Goal: Task Accomplishment & Management: Manage account settings

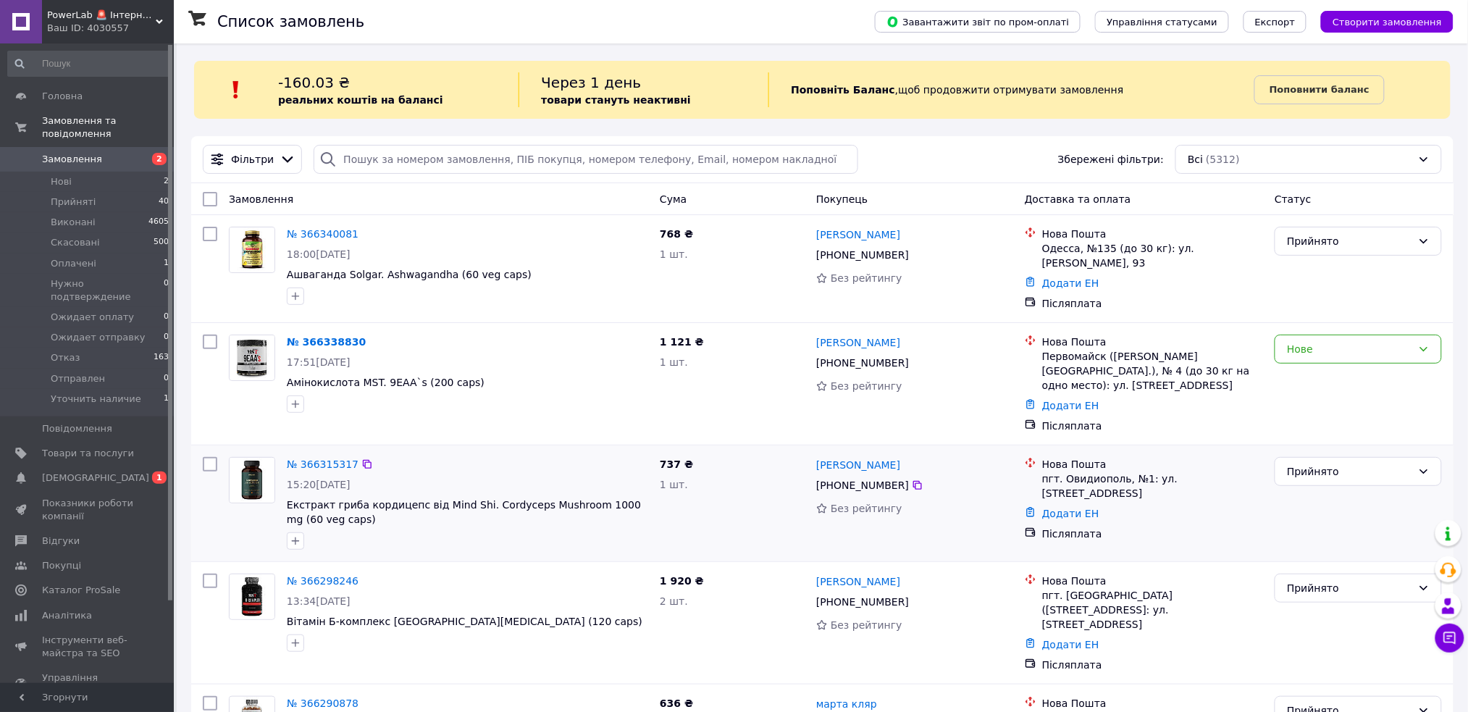
scroll to position [193, 0]
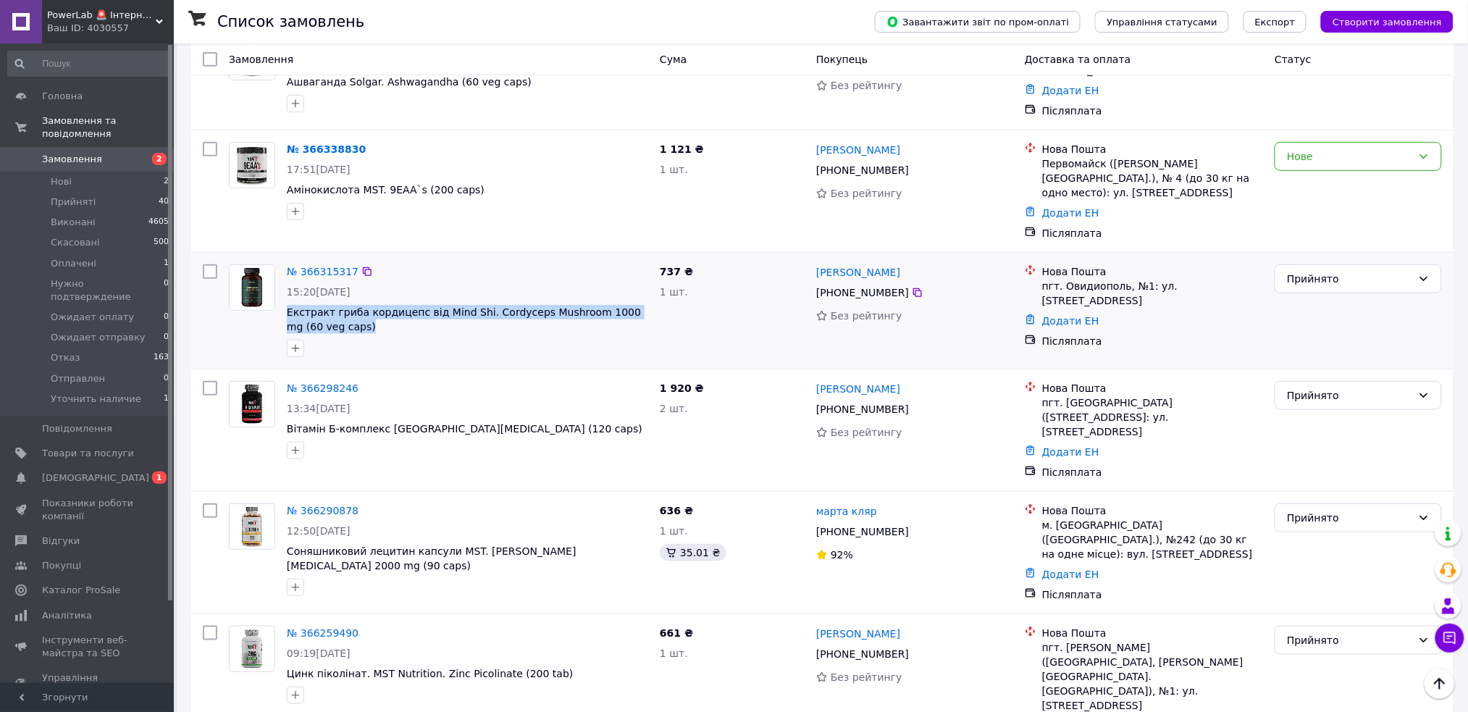
drag, startPoint x: 340, startPoint y: 308, endPoint x: 293, endPoint y: 288, distance: 51.0
click at [282, 290] on div "№ 366315317 15:20, 12.10.2025 Екстракт гриба кордицепс від Mind Shi. Cordyceps …" at bounding box center [467, 311] width 373 height 104
click at [298, 266] on link "№ 366315317" at bounding box center [323, 272] width 72 height 12
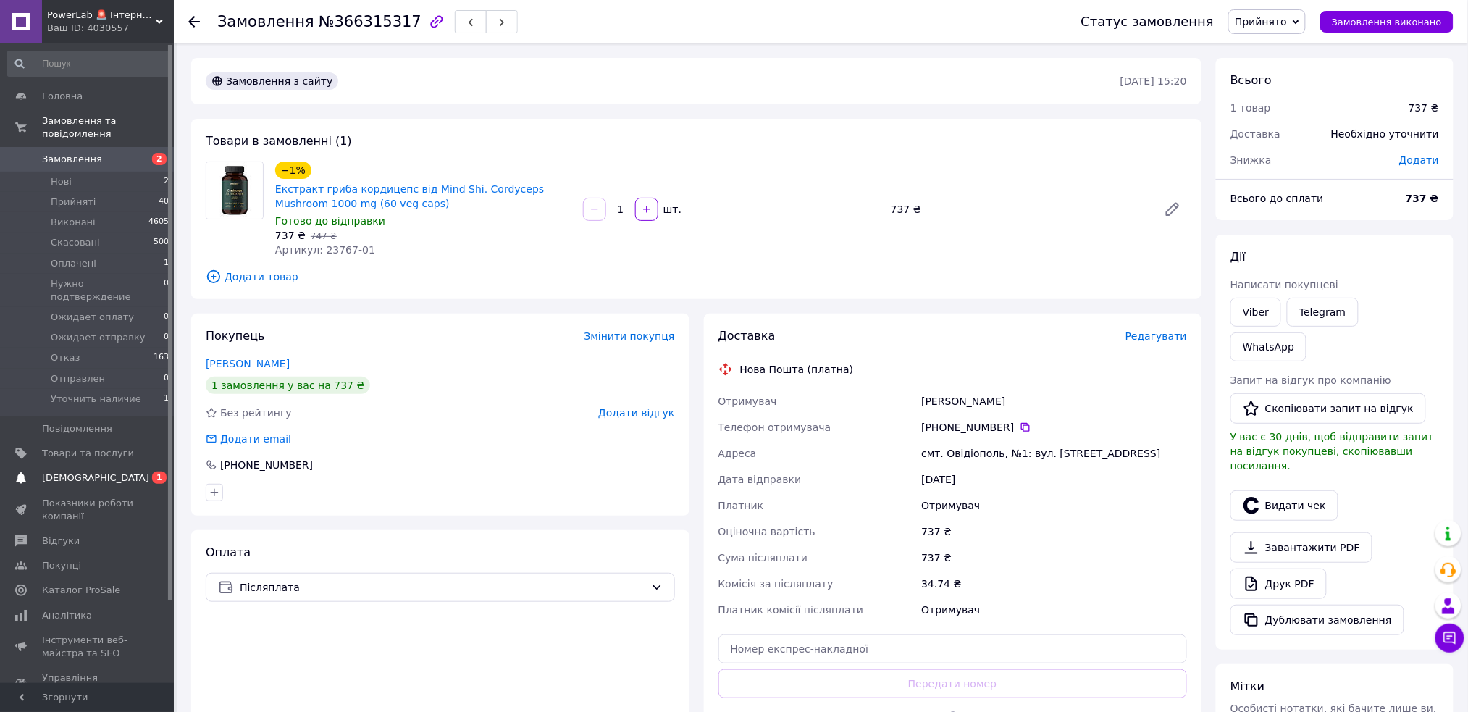
click at [114, 471] on span "[DEMOGRAPHIC_DATA]" at bounding box center [88, 477] width 92 height 13
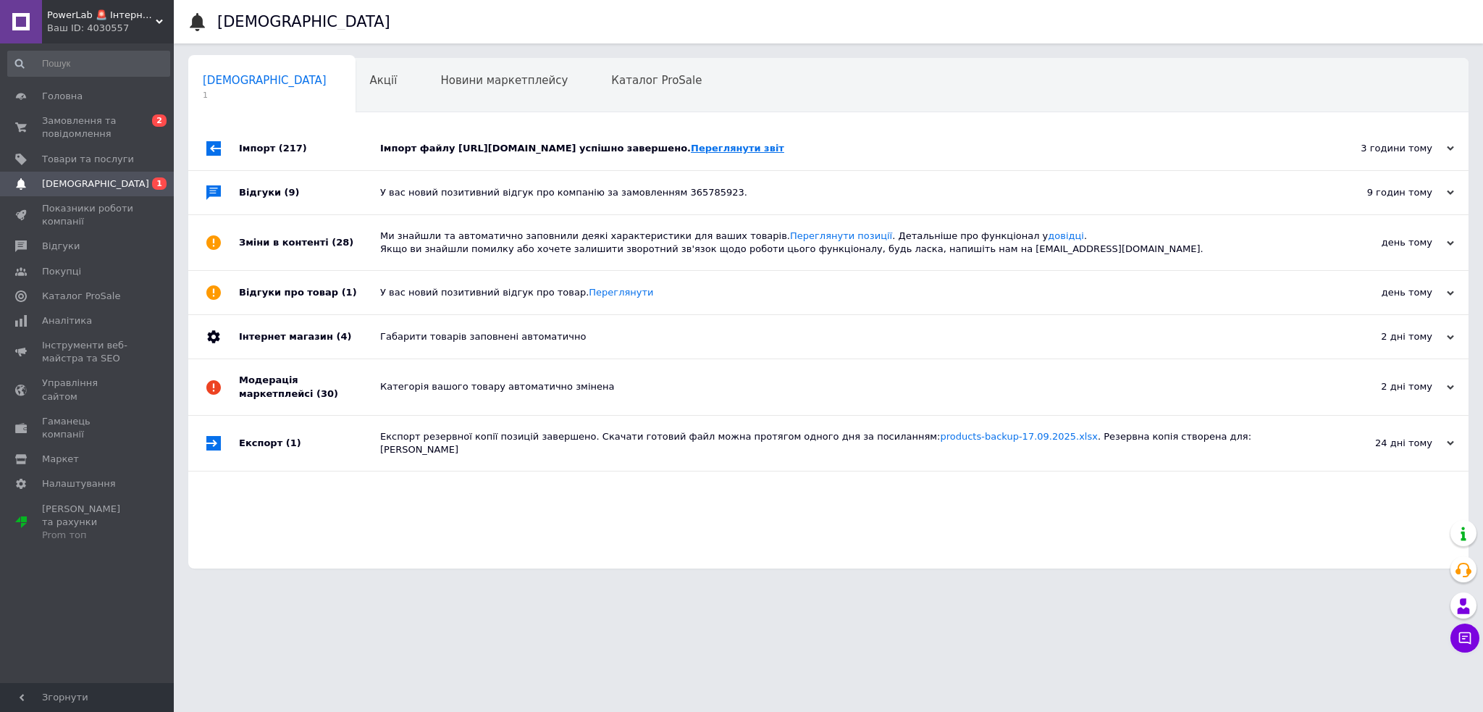
click at [784, 152] on link "Переглянути звіт" at bounding box center [737, 148] width 93 height 11
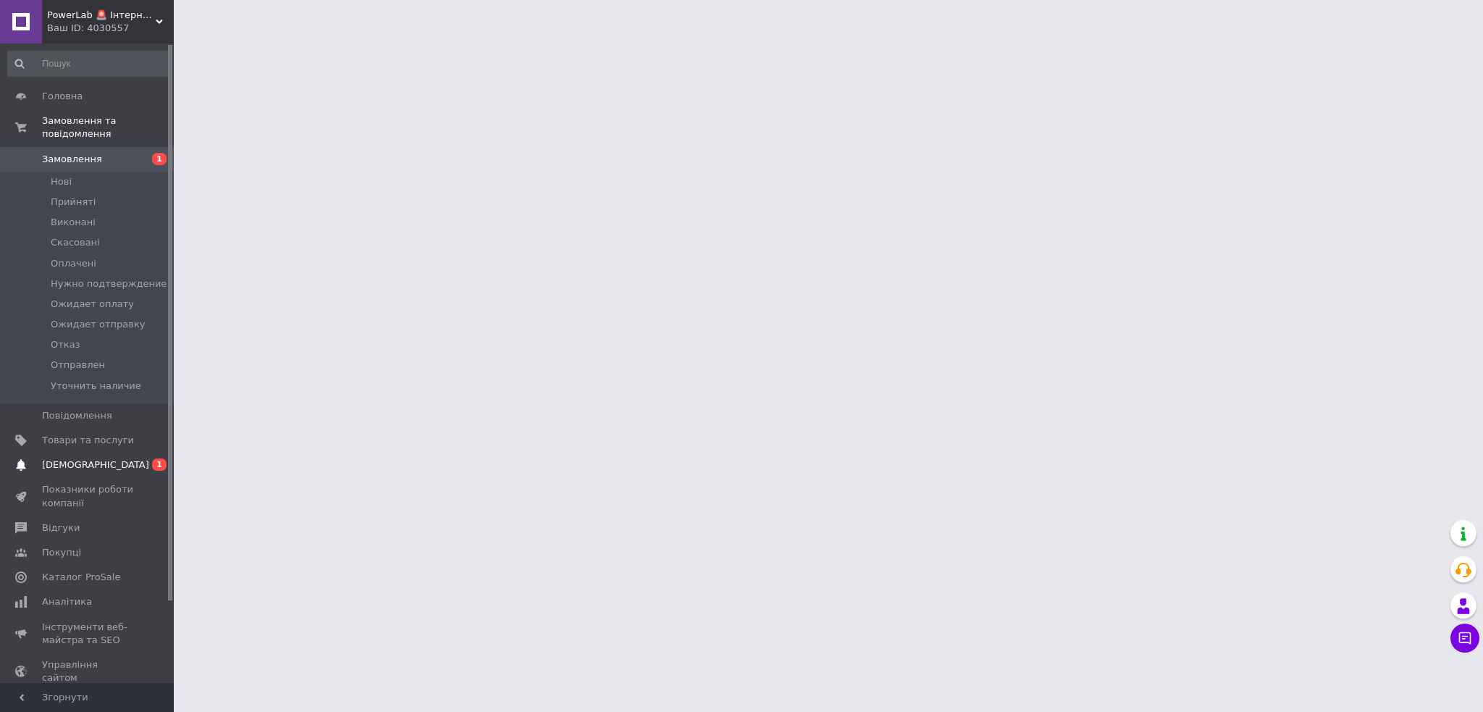
click at [84, 458] on span "[DEMOGRAPHIC_DATA]" at bounding box center [95, 464] width 107 height 13
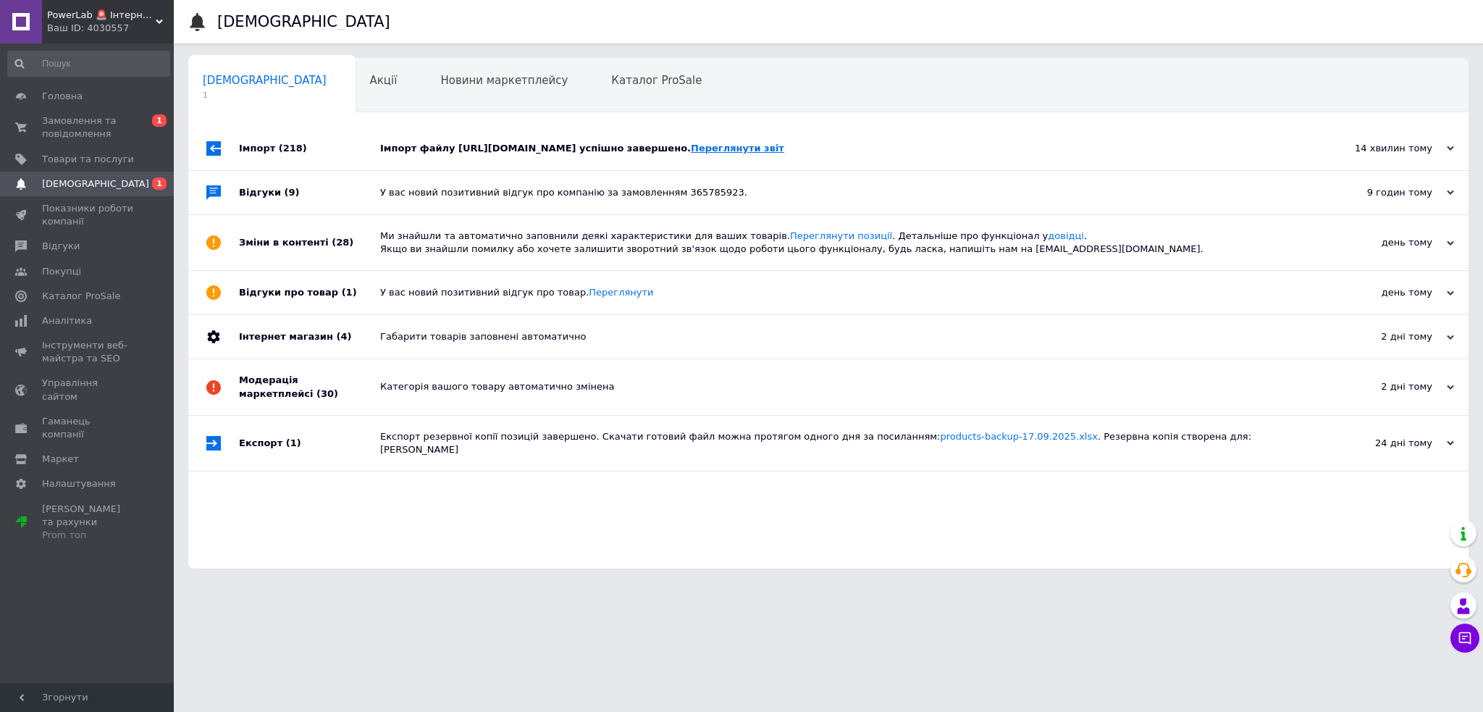
click at [784, 154] on link "Переглянути звіт" at bounding box center [737, 148] width 93 height 11
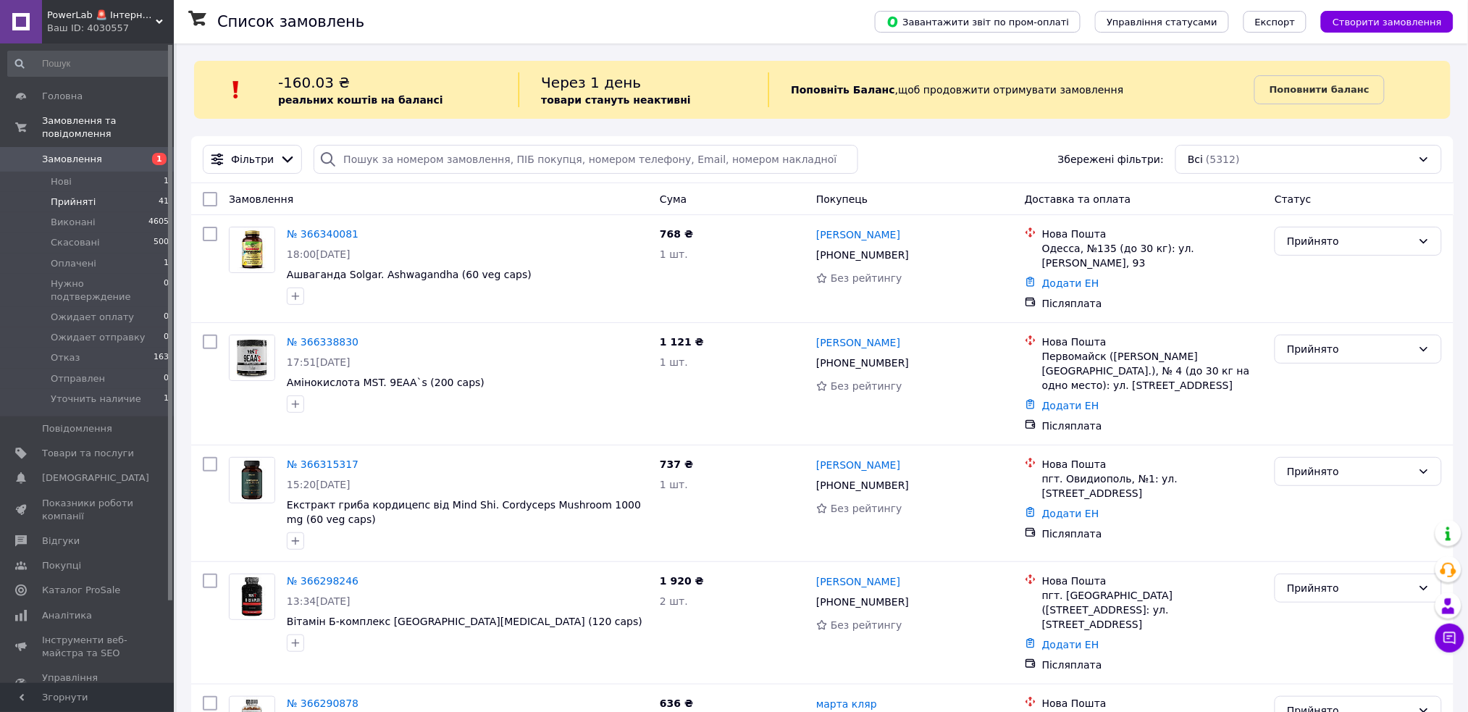
click at [117, 192] on li "Прийняті 41" at bounding box center [88, 202] width 177 height 20
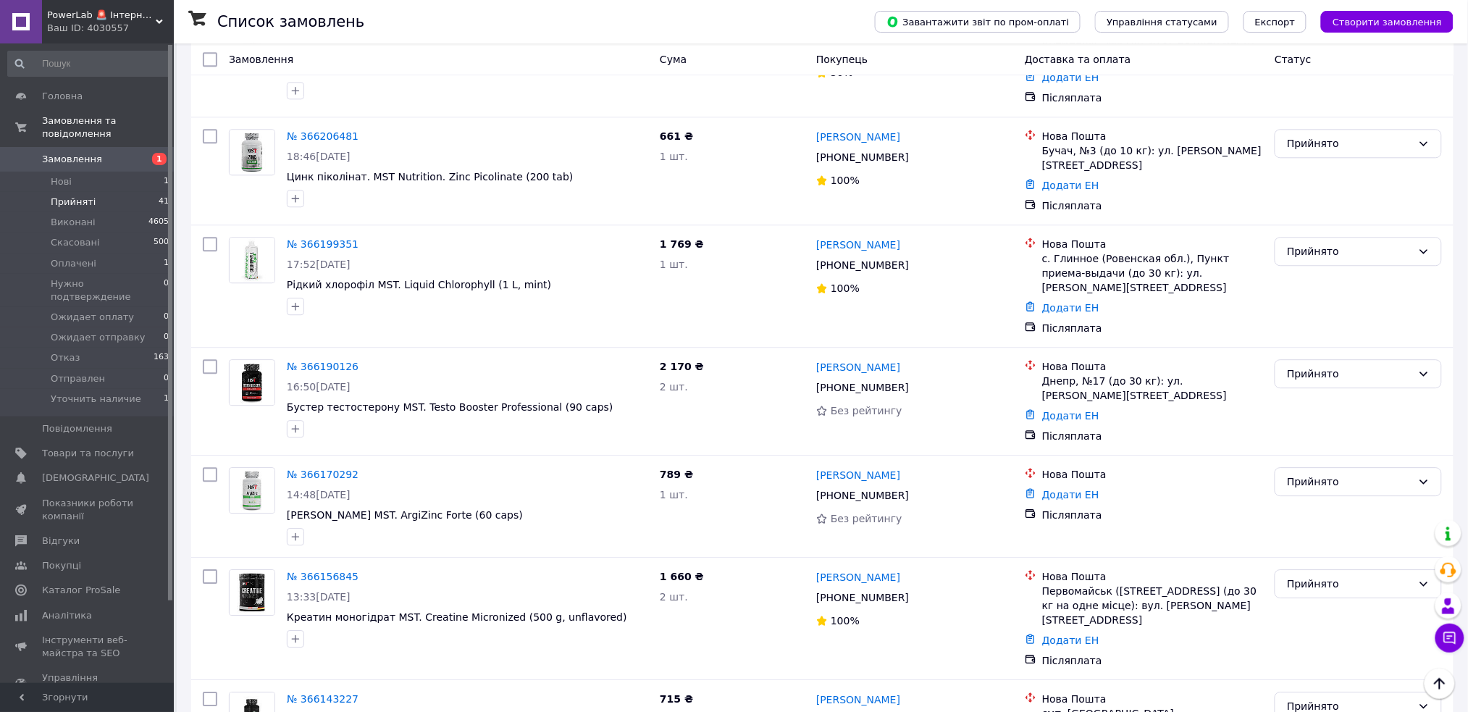
scroll to position [1641, 0]
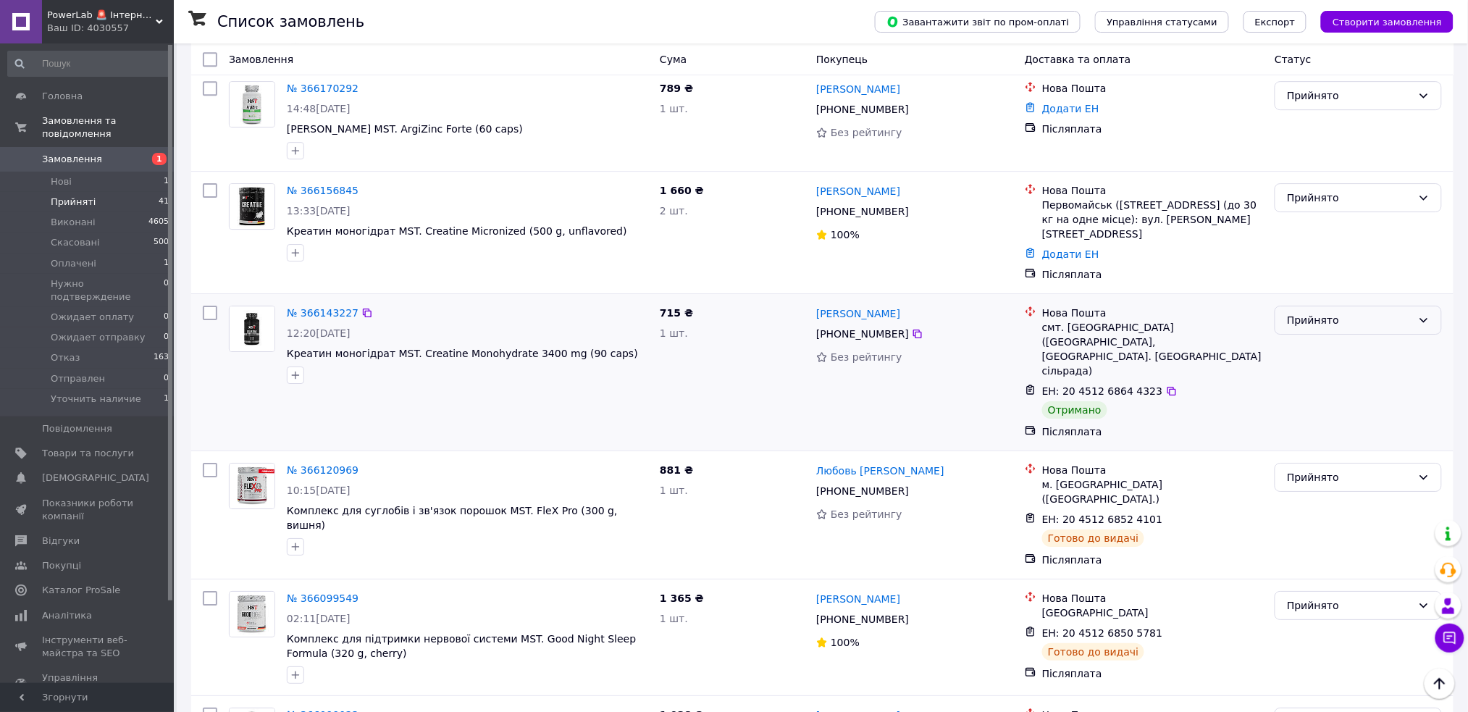
click at [1338, 312] on div "Прийнято" at bounding box center [1349, 320] width 125 height 16
click at [1329, 222] on li "Виконано" at bounding box center [1359, 219] width 166 height 26
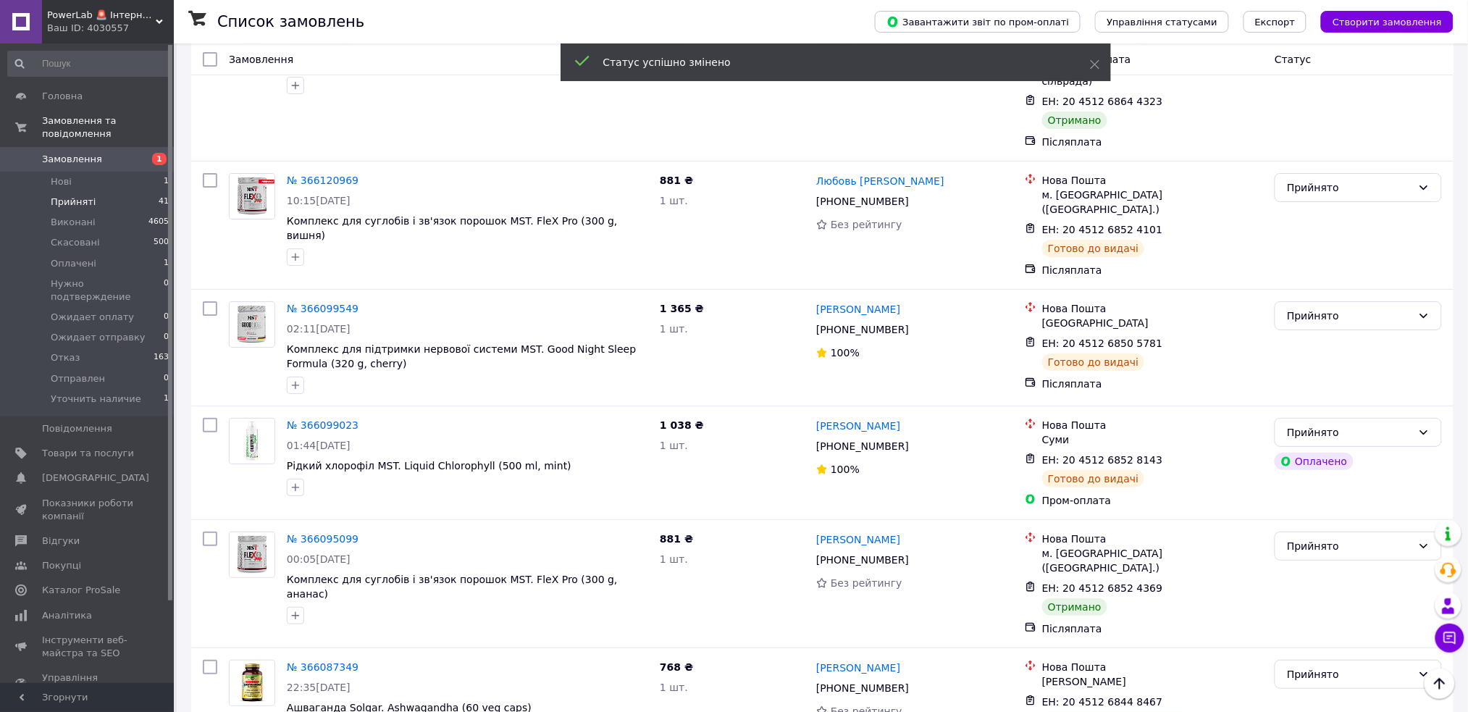
scroll to position [2124, 0]
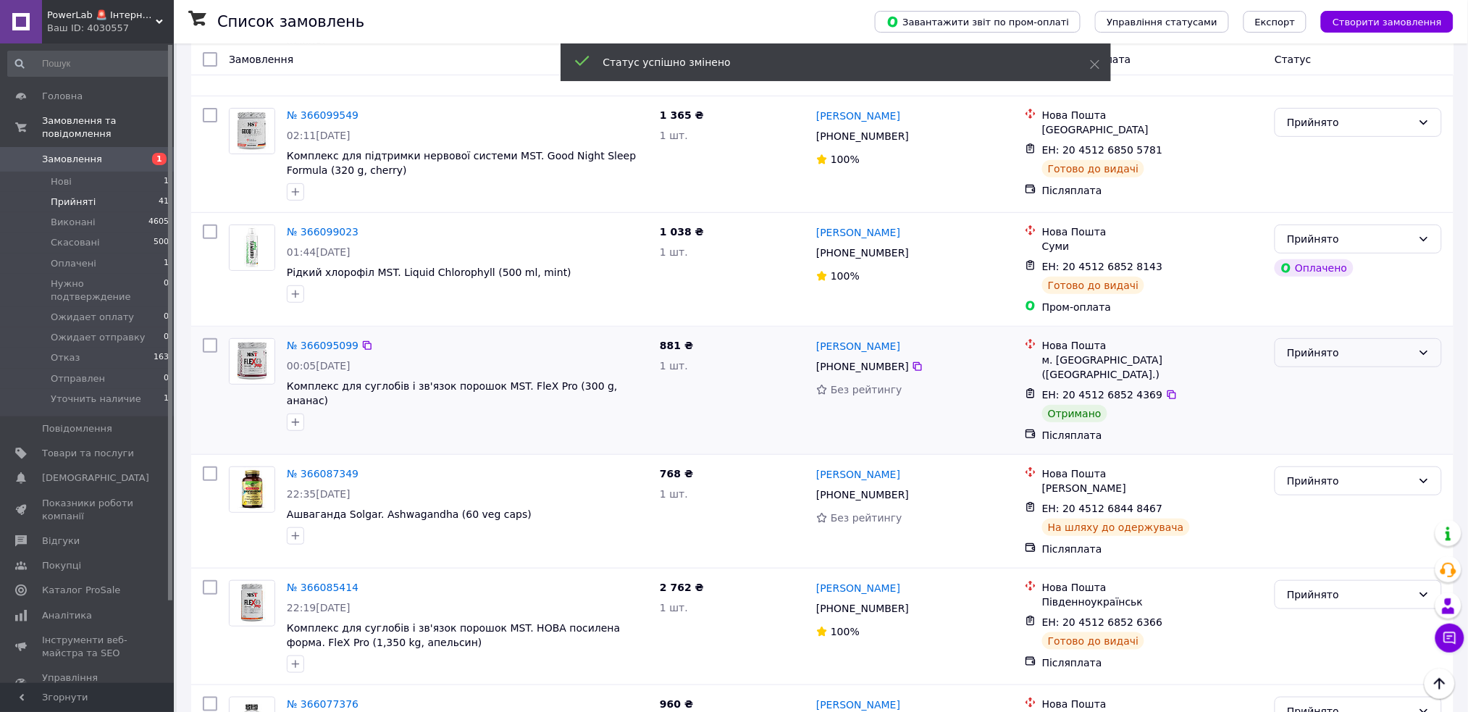
click at [1345, 345] on div "Прийнято" at bounding box center [1349, 353] width 125 height 16
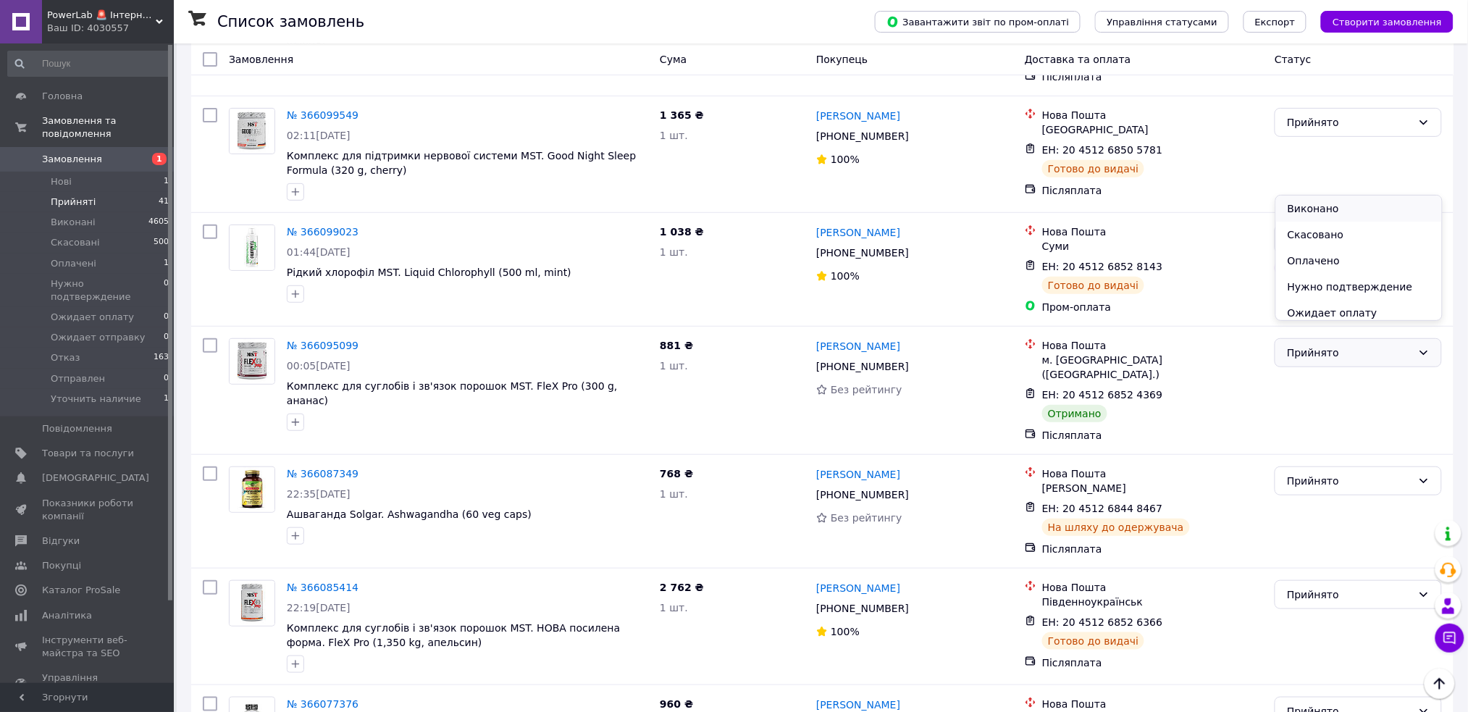
click at [1334, 209] on li "Виконано" at bounding box center [1359, 209] width 166 height 26
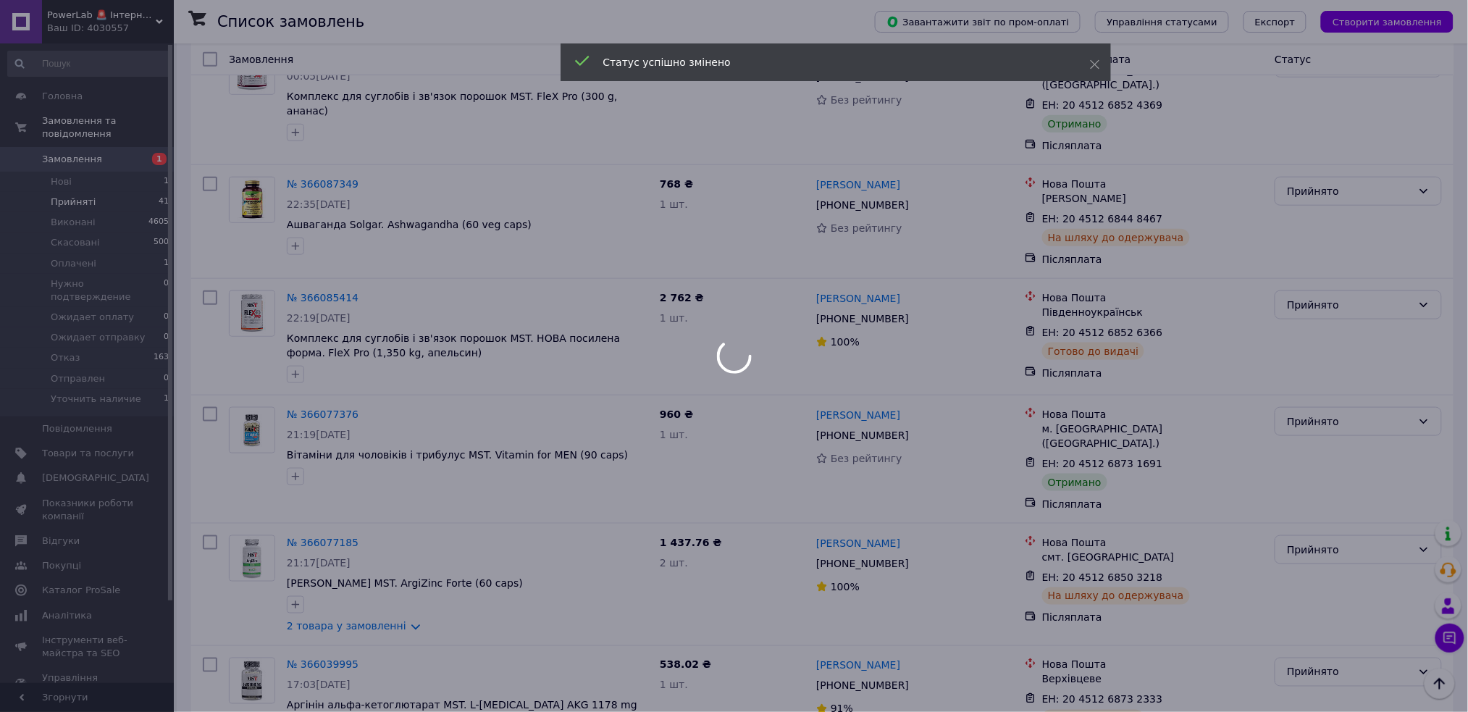
scroll to position [2510, 0]
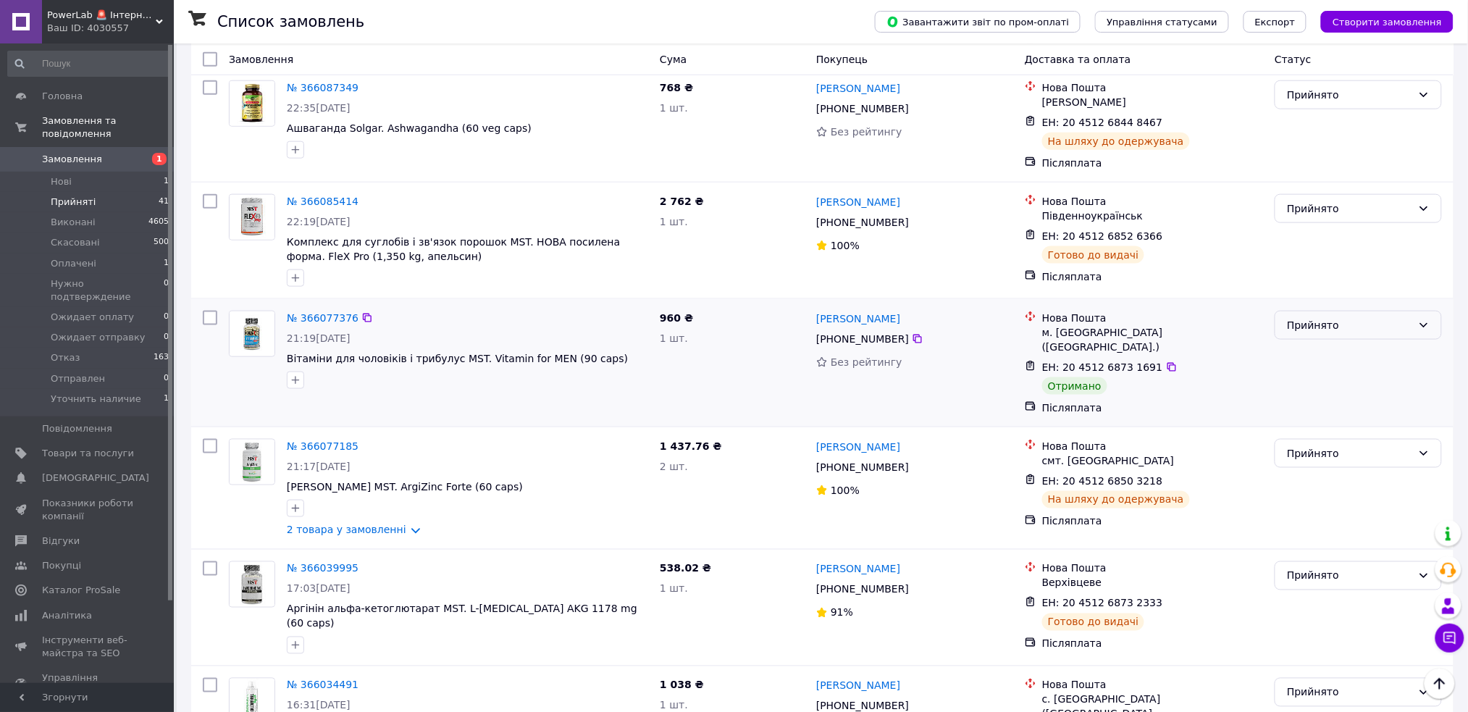
click at [1333, 317] on div "Прийнято" at bounding box center [1349, 325] width 125 height 16
click at [1316, 167] on li "Виконано" at bounding box center [1359, 167] width 166 height 26
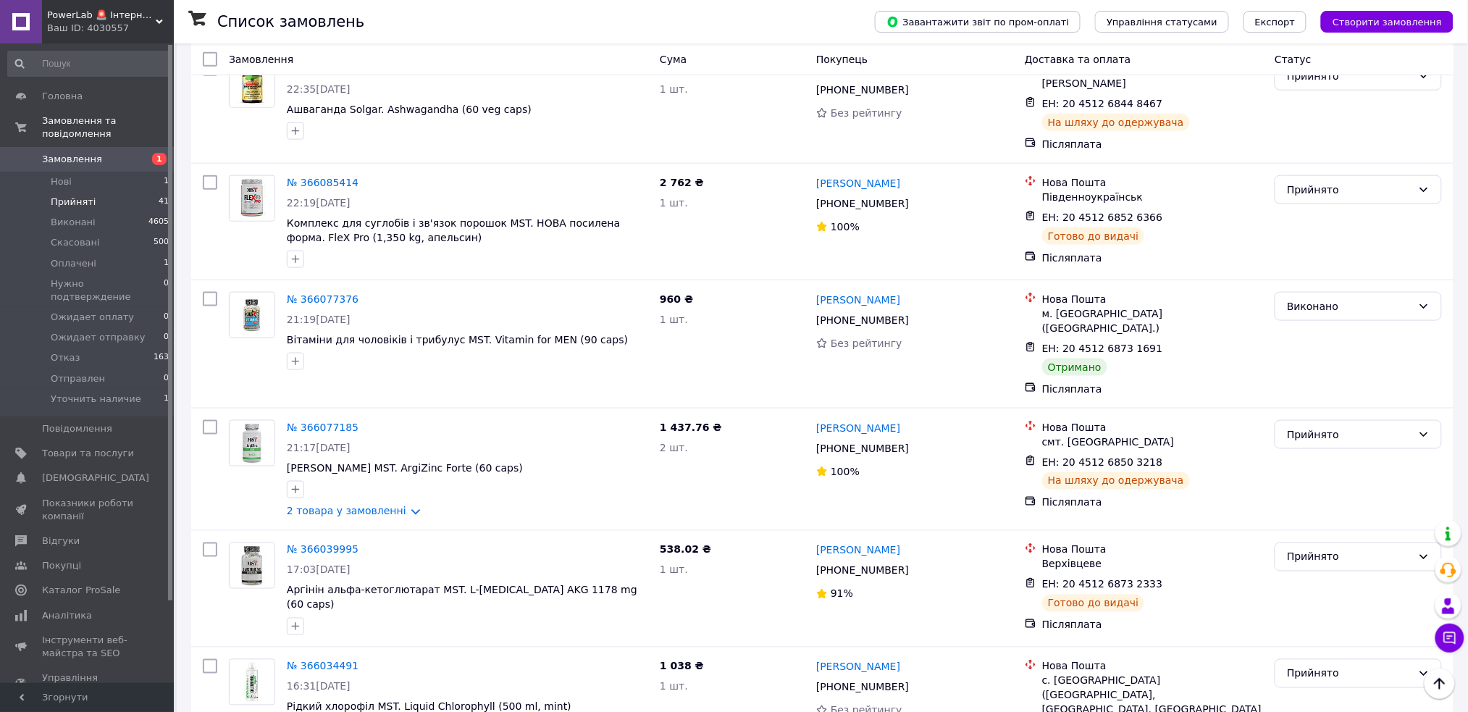
scroll to position [2190, 0]
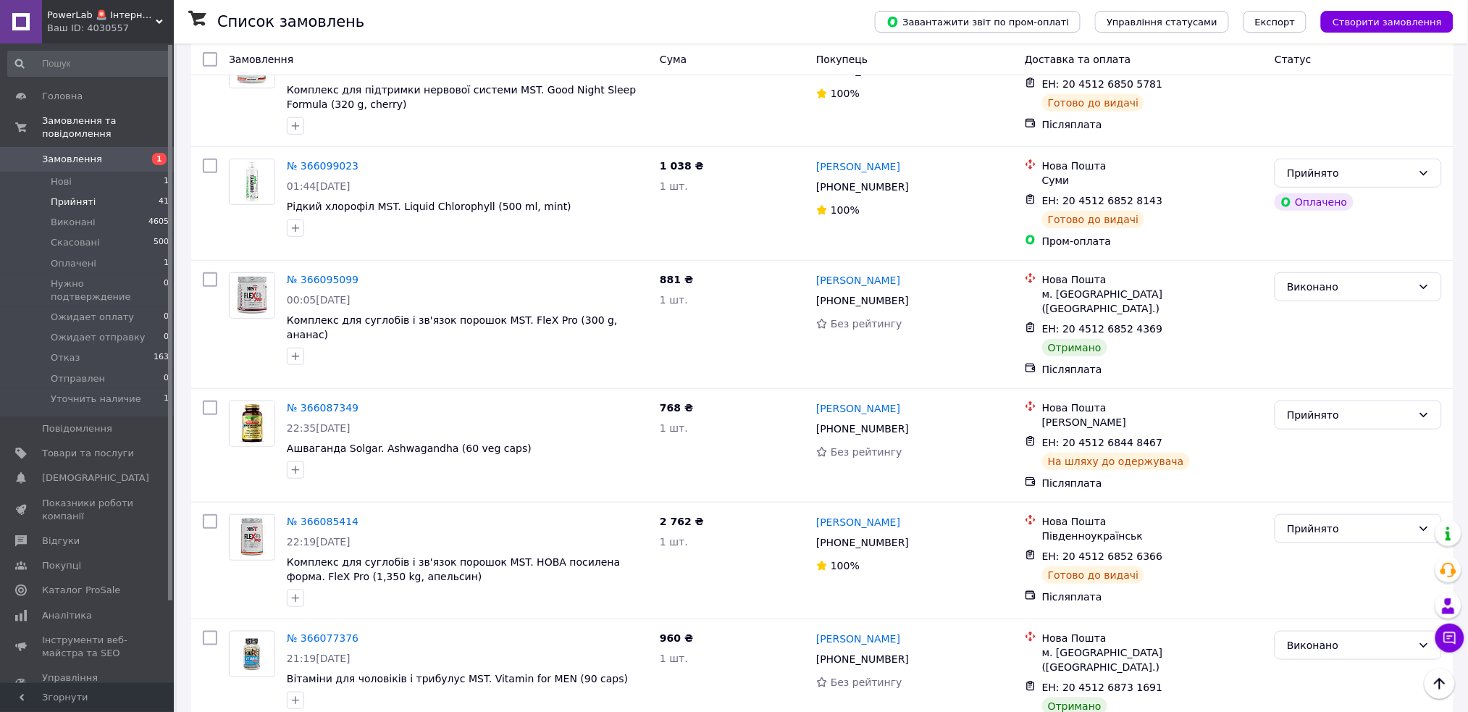
click at [67, 153] on span "Замовлення" at bounding box center [72, 159] width 60 height 13
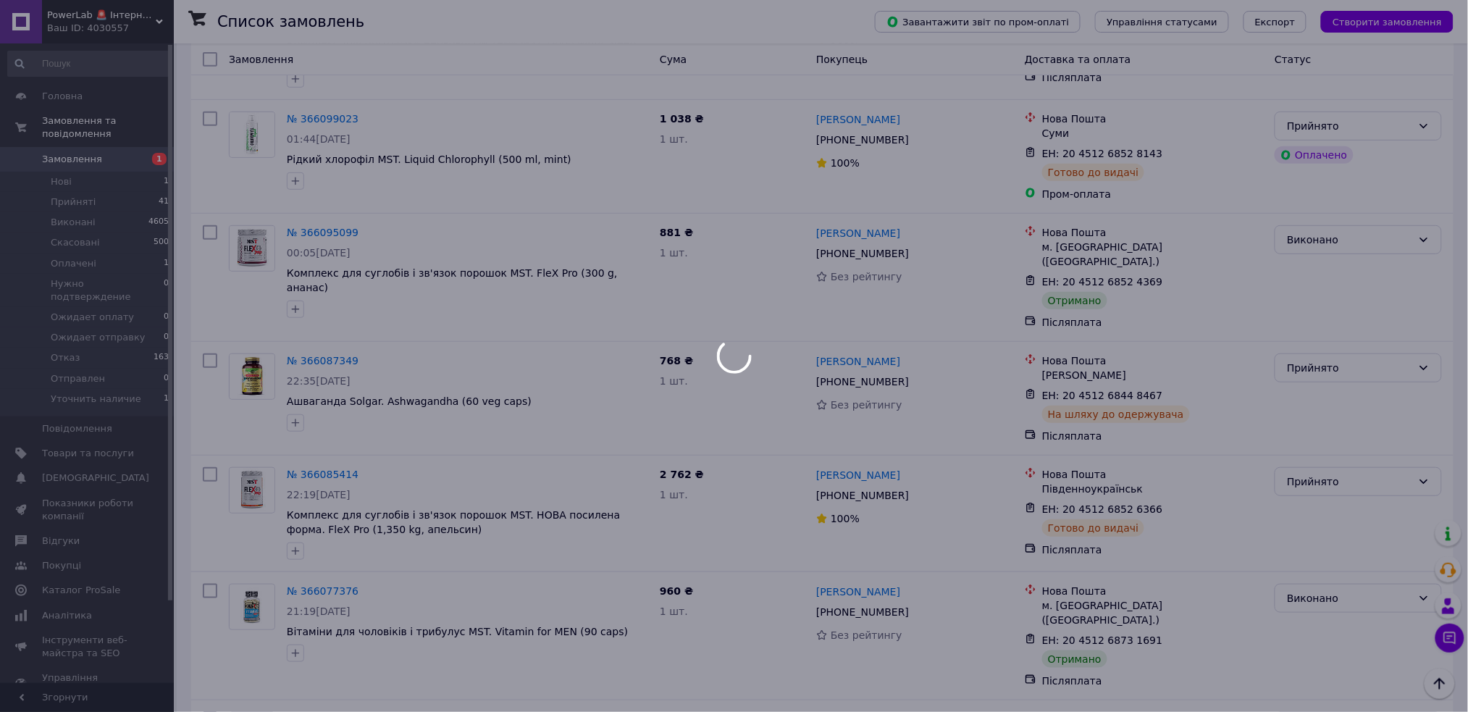
scroll to position [2142, 0]
